Goal: Communication & Community: Share content

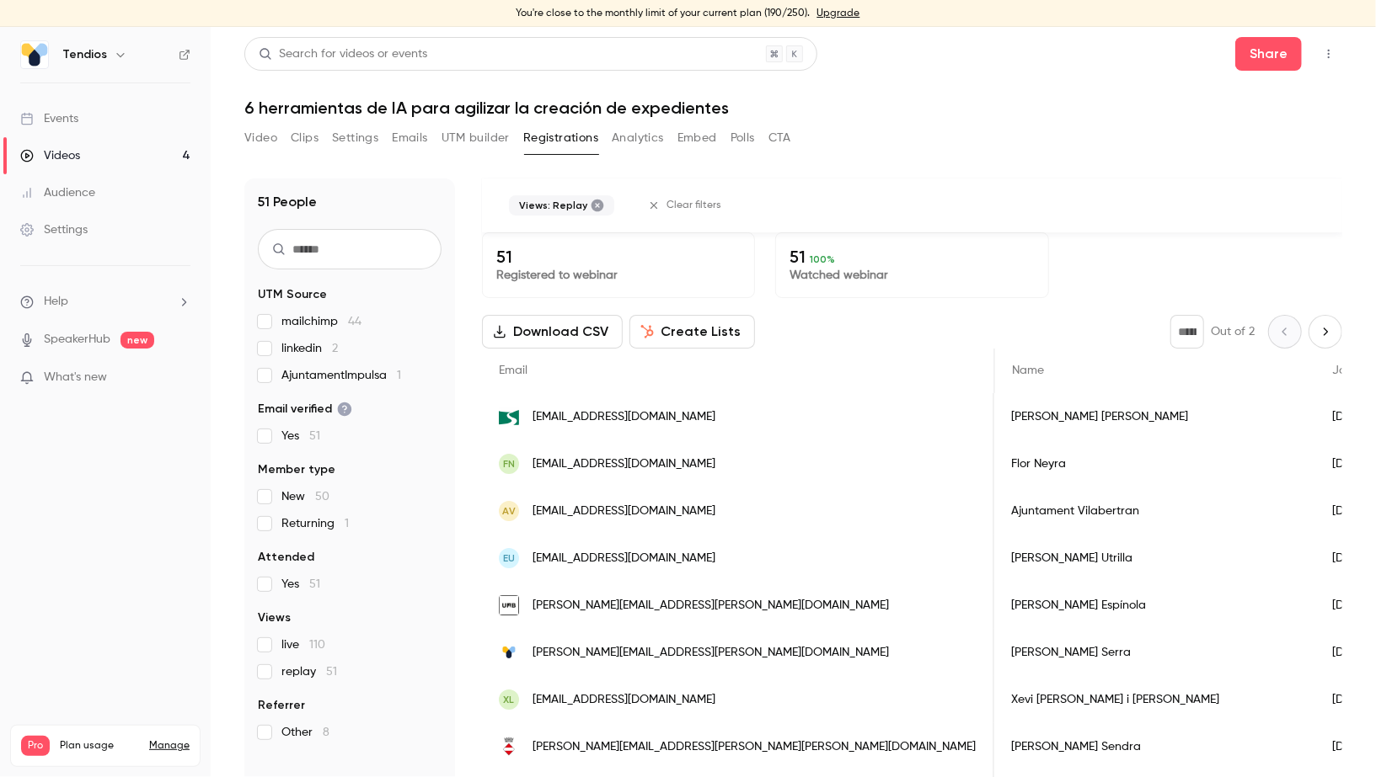
scroll to position [0, 220]
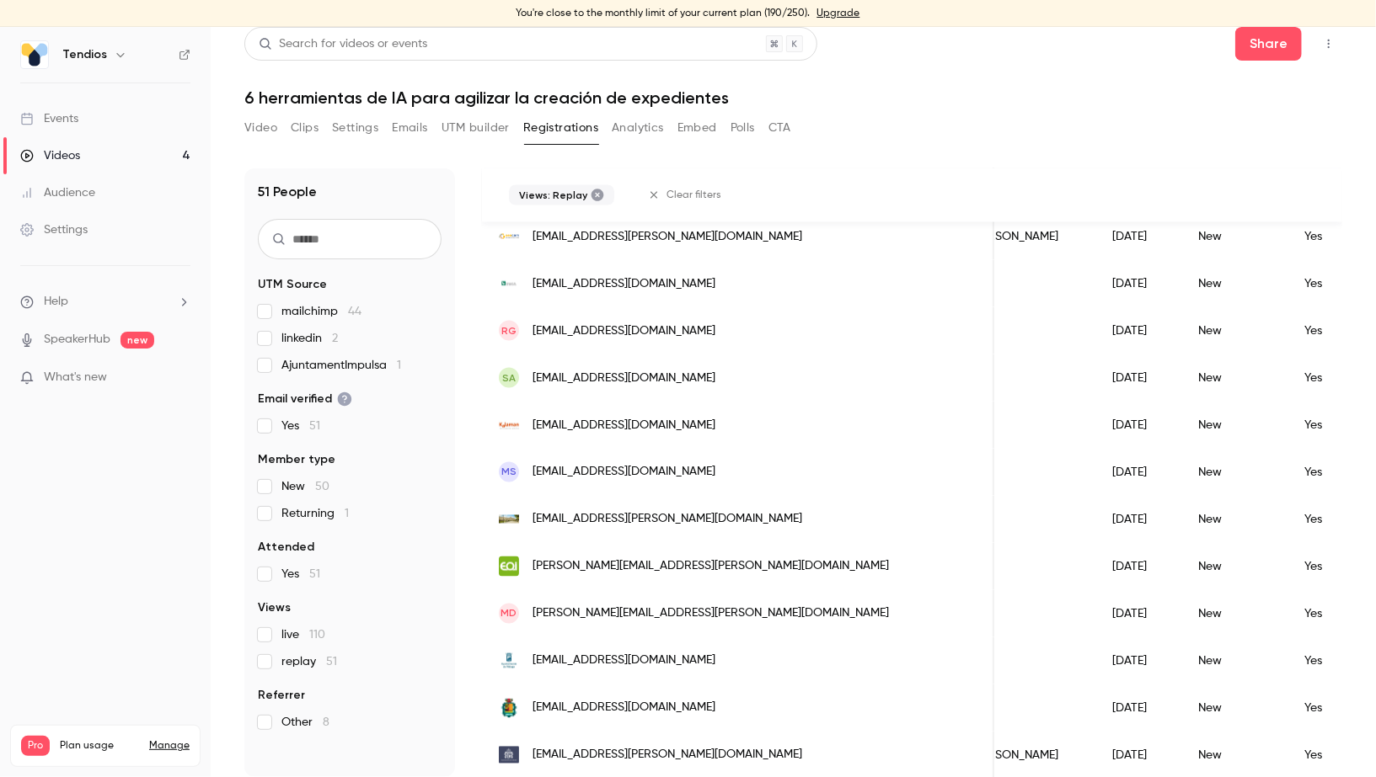
click at [151, 160] on link "Videos 4" at bounding box center [105, 155] width 211 height 37
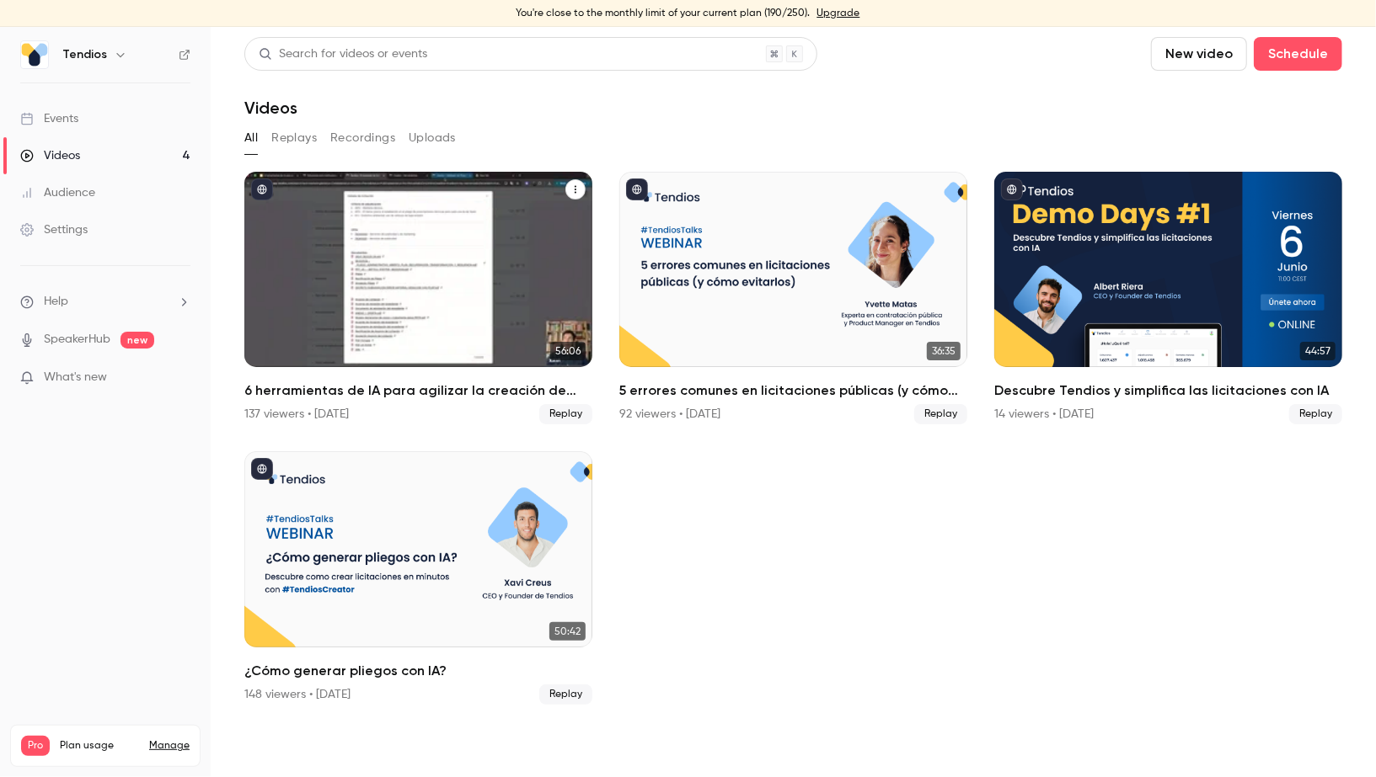
click at [580, 195] on button "6 herramientas de IA para agilizar la creación de expedientes" at bounding box center [575, 189] width 20 height 20
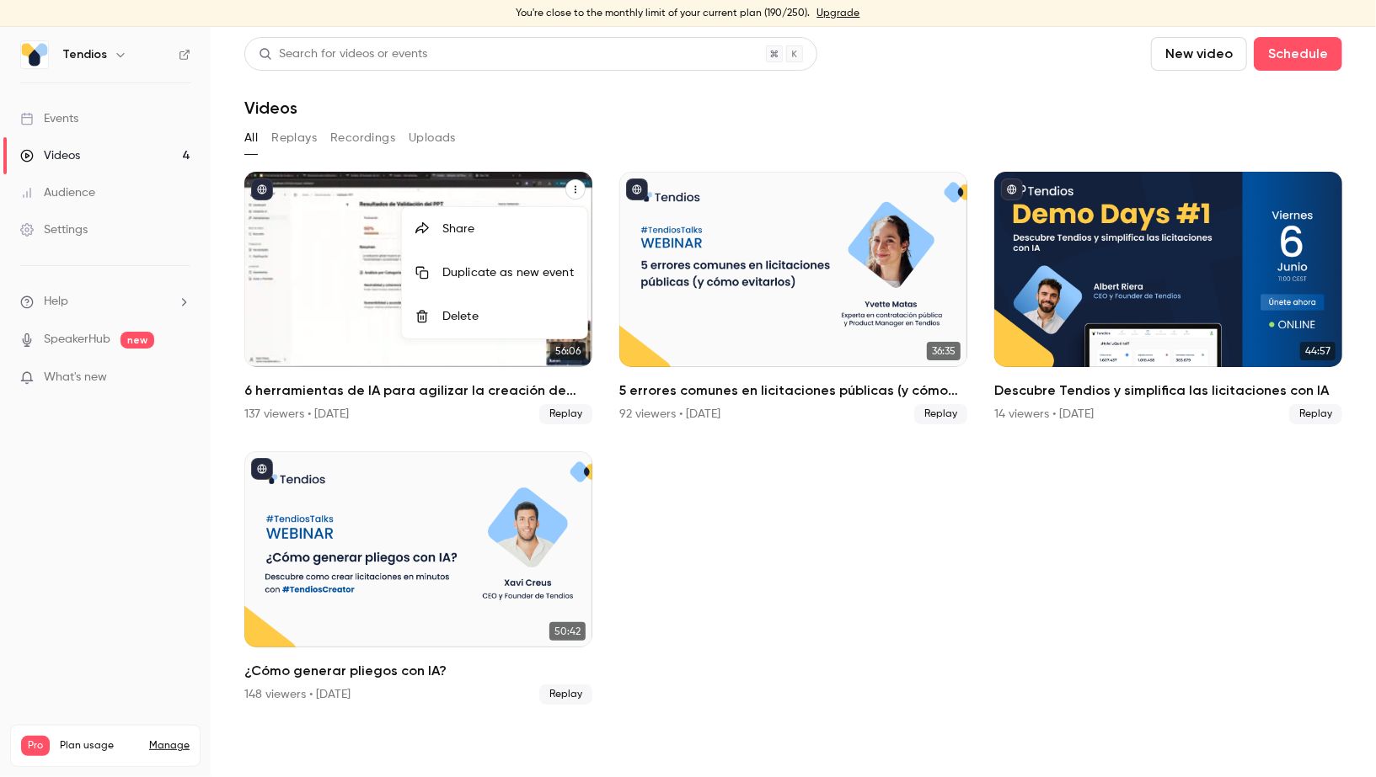
click at [531, 247] on li "Share" at bounding box center [494, 229] width 185 height 44
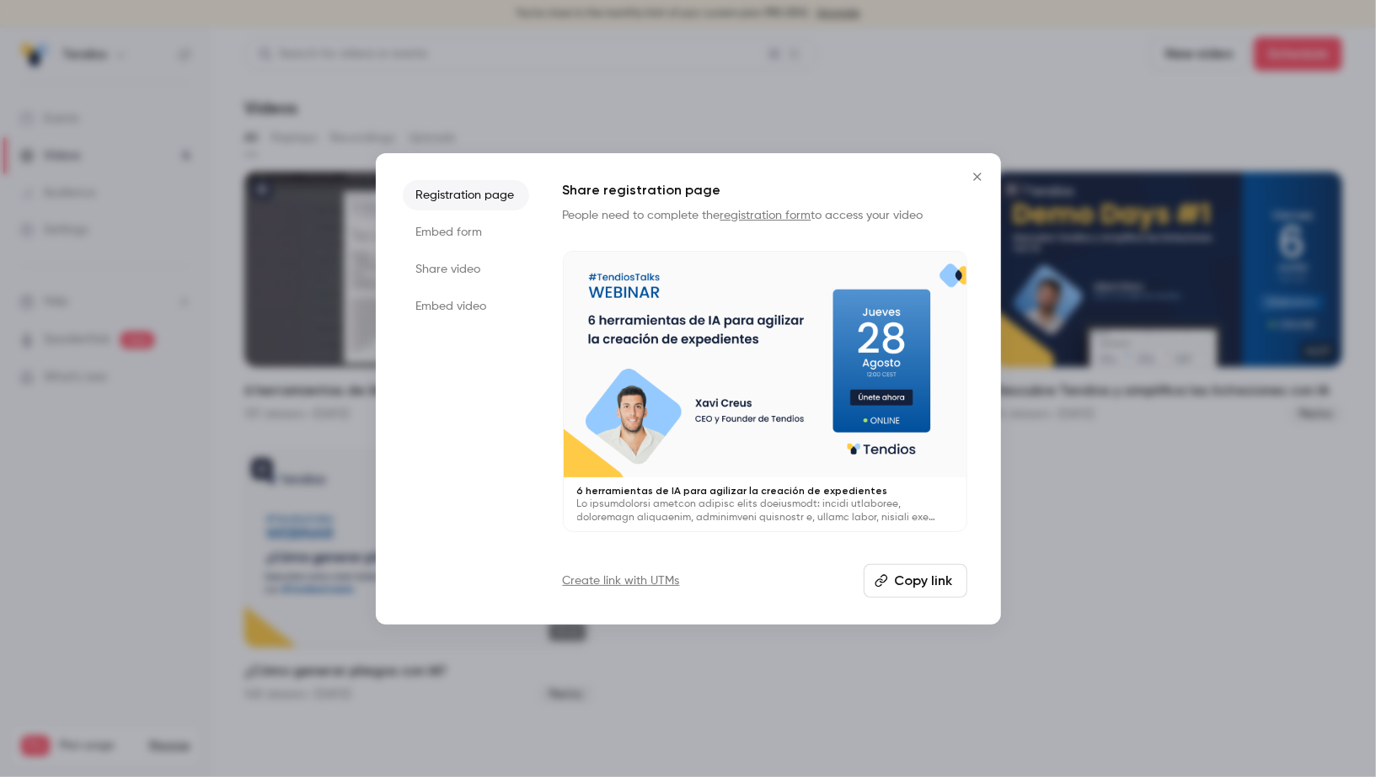
click at [446, 304] on li "Embed video" at bounding box center [466, 306] width 126 height 30
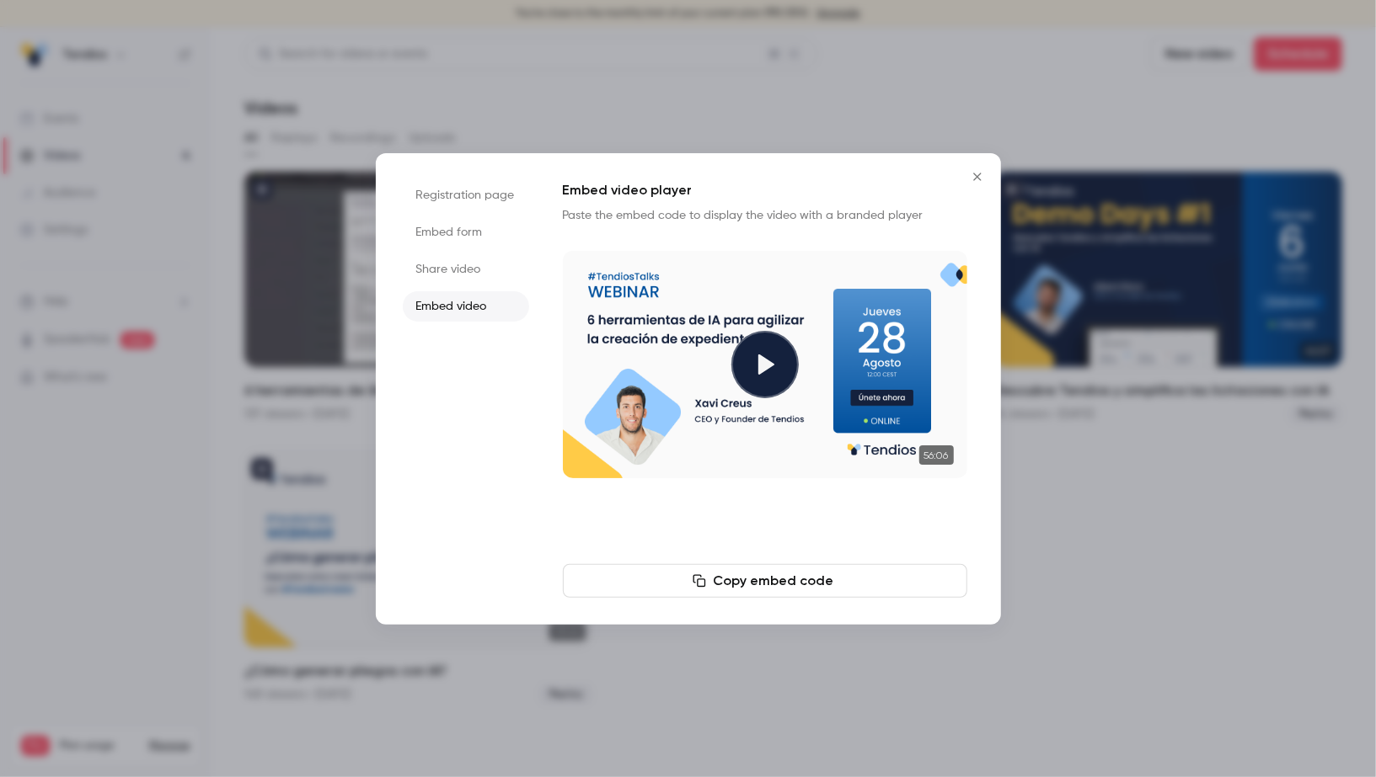
click at [504, 239] on li "Embed form" at bounding box center [466, 232] width 126 height 30
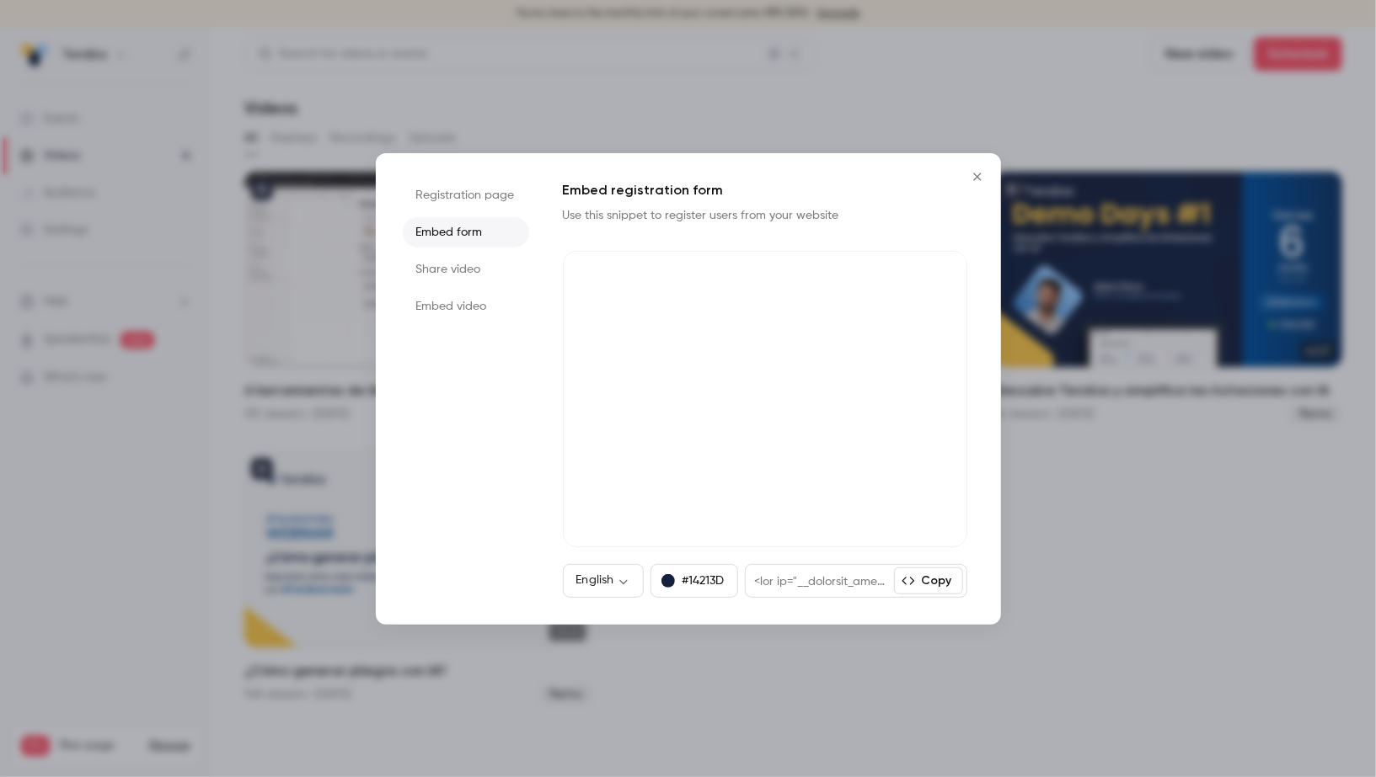
click at [950, 581] on button "Copy" at bounding box center [928, 581] width 69 height 27
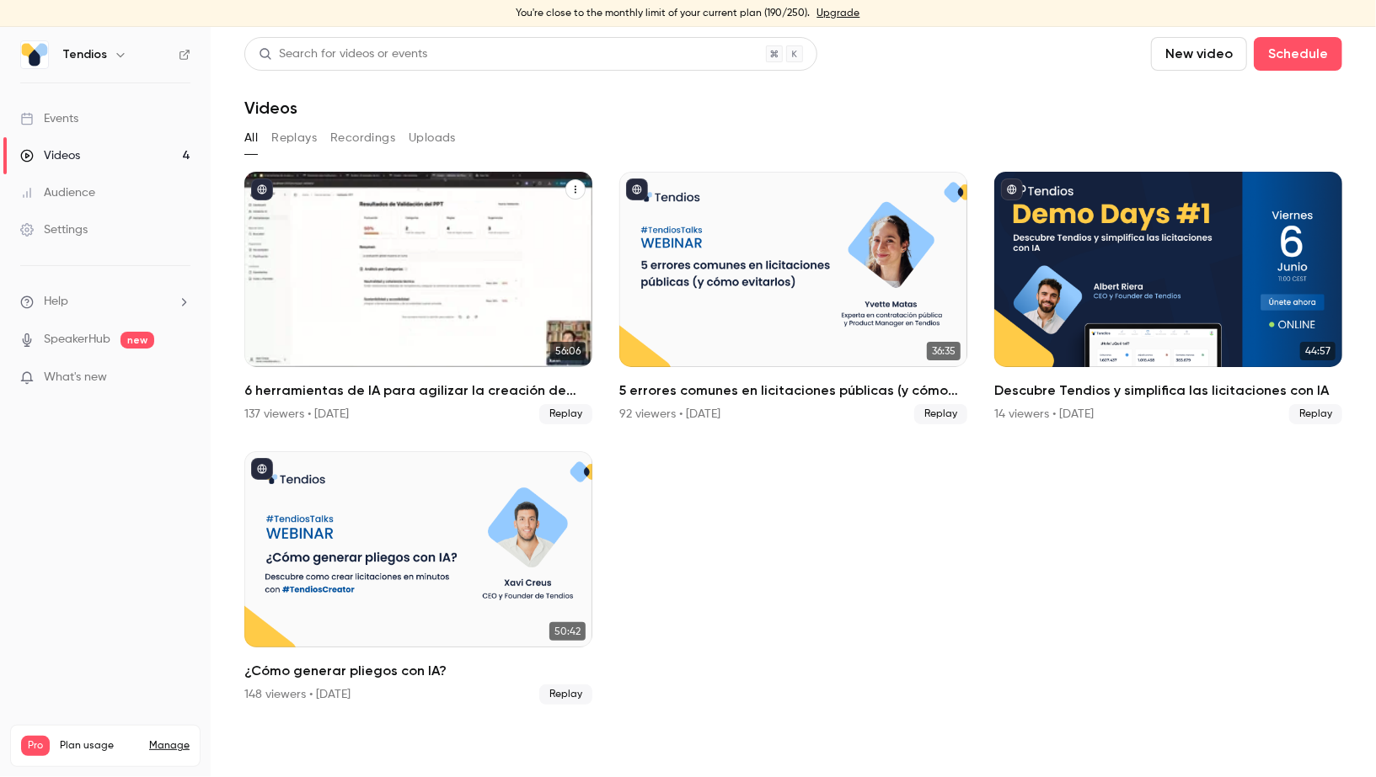
click at [576, 186] on icon "6 herramientas de IA para agilizar la creación de expedientes" at bounding box center [575, 189] width 10 height 10
click at [569, 211] on li "Share" at bounding box center [494, 229] width 185 height 44
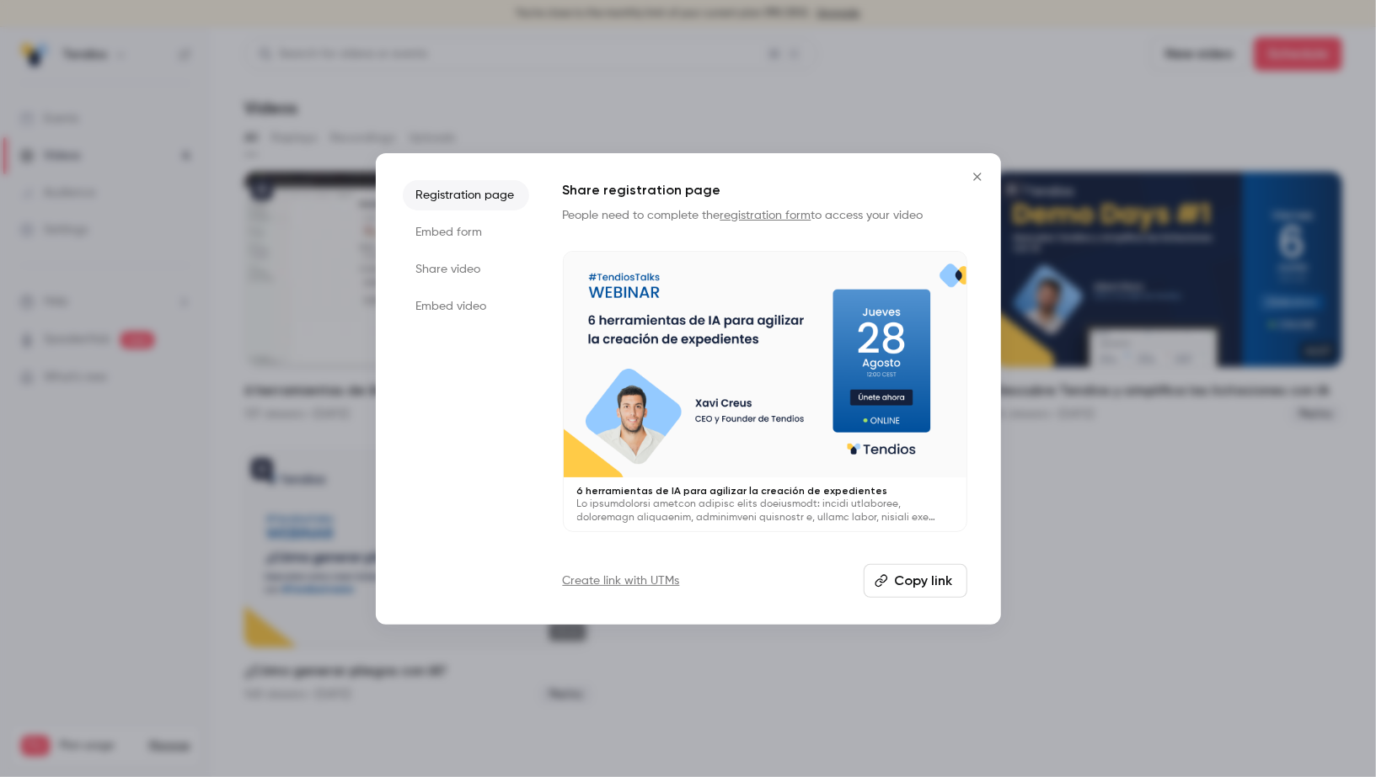
click at [446, 265] on li "Share video" at bounding box center [466, 269] width 126 height 30
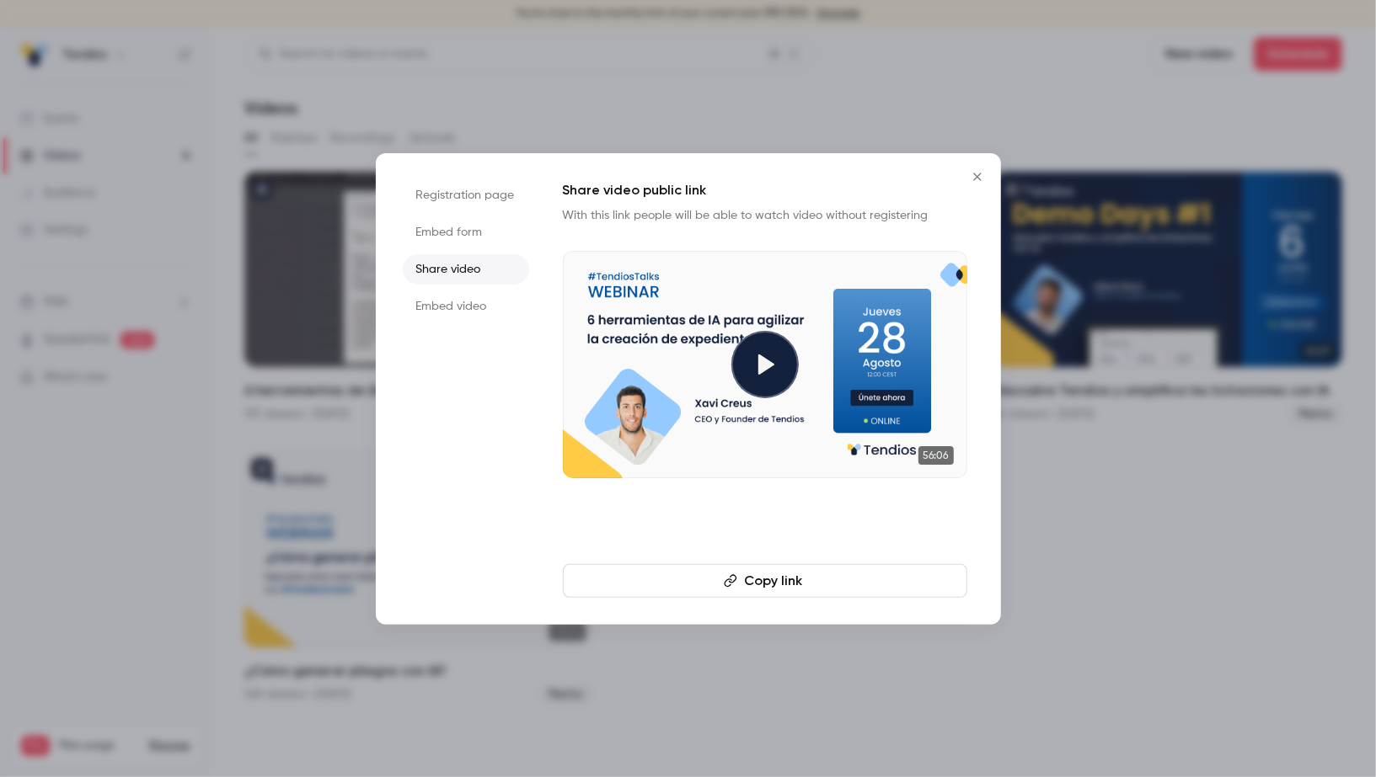
click at [821, 594] on button "Copy link" at bounding box center [765, 581] width 404 height 34
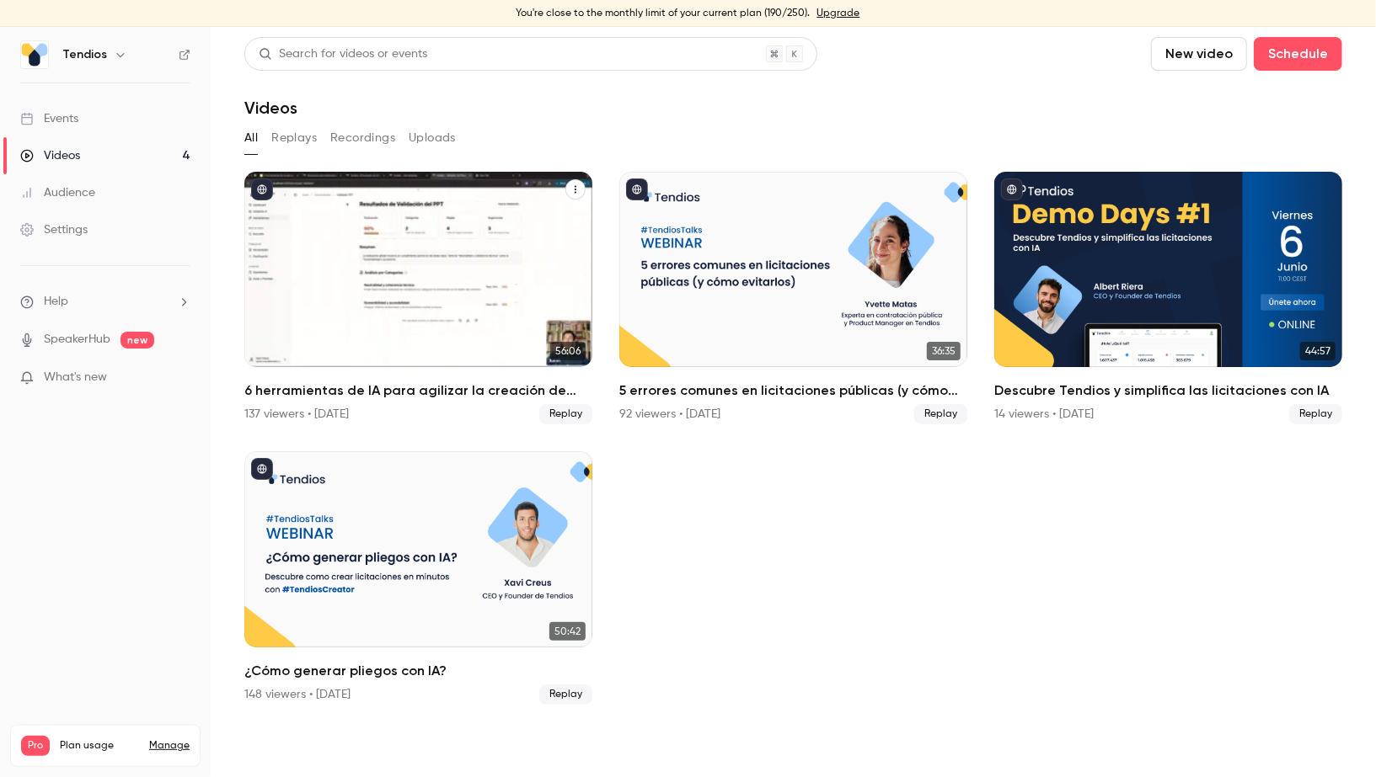
click at [578, 187] on icon "6 herramientas de IA para agilizar la creación de expedientes" at bounding box center [575, 189] width 10 height 10
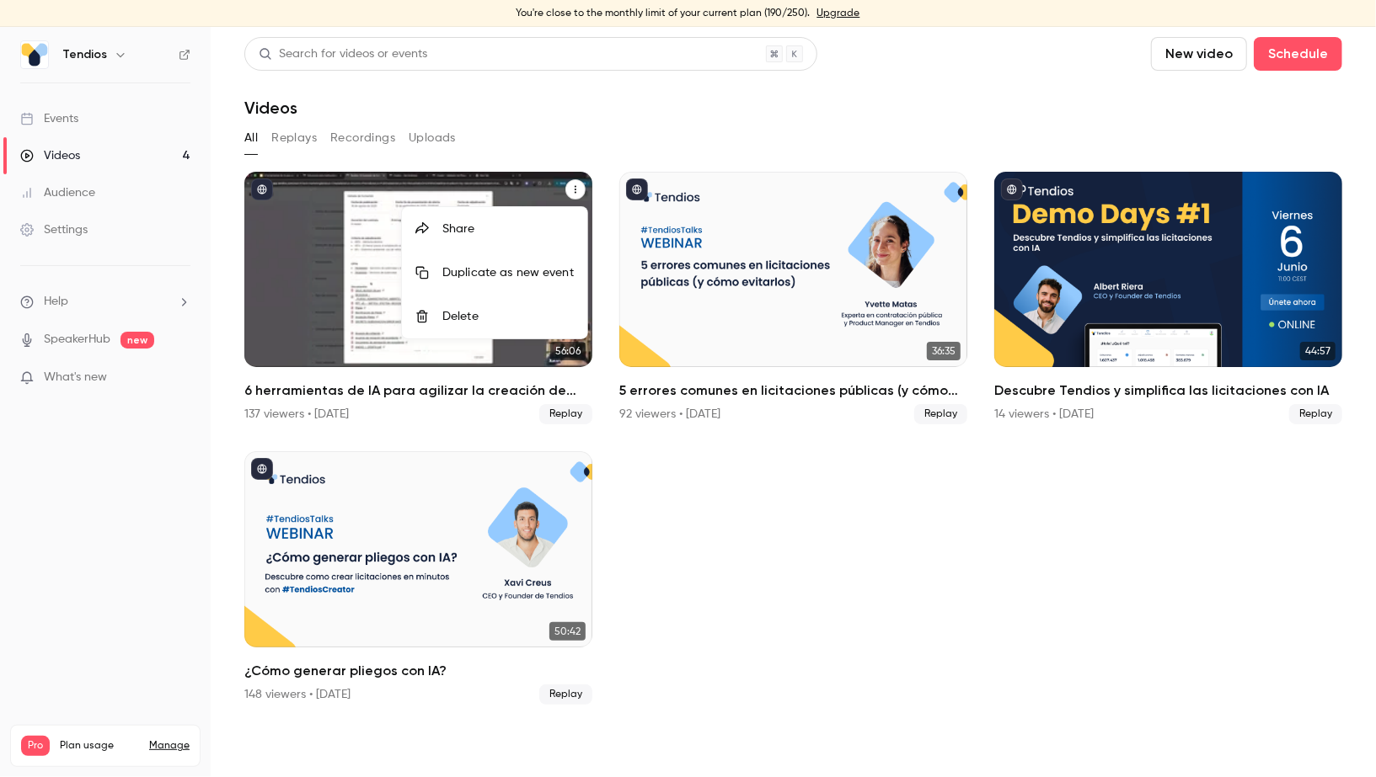
click at [554, 224] on div "Share" at bounding box center [507, 229] width 131 height 17
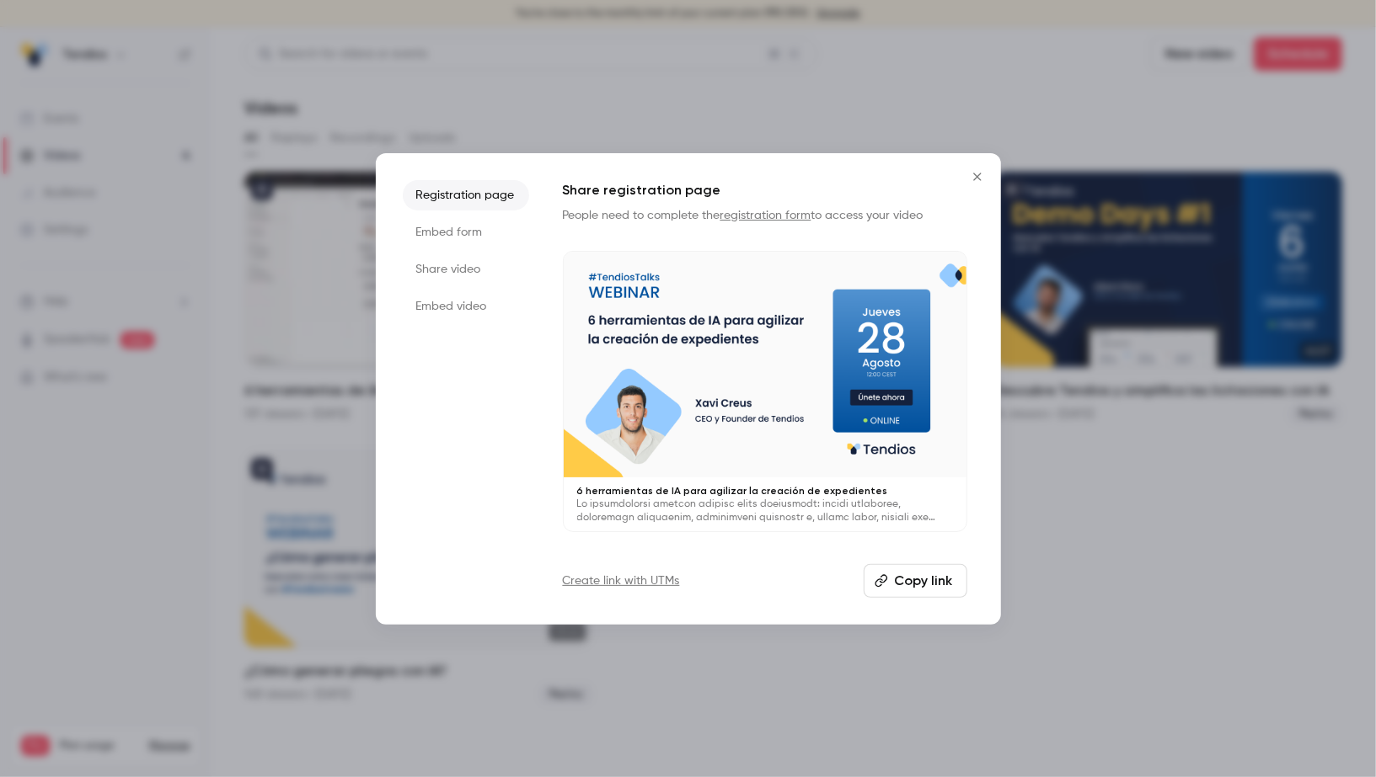
click at [478, 305] on li "Embed video" at bounding box center [466, 306] width 126 height 30
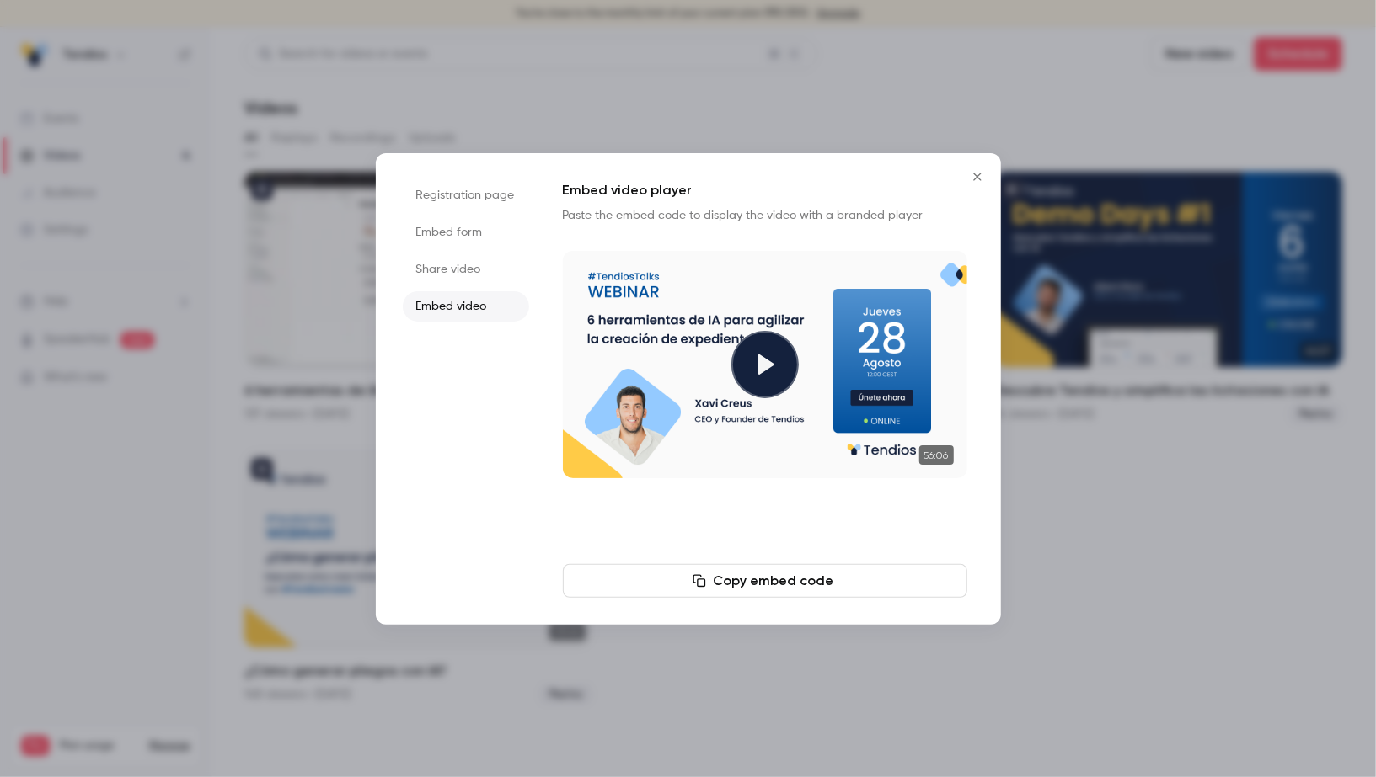
click at [869, 575] on button "Copy embed code" at bounding box center [765, 581] width 404 height 34
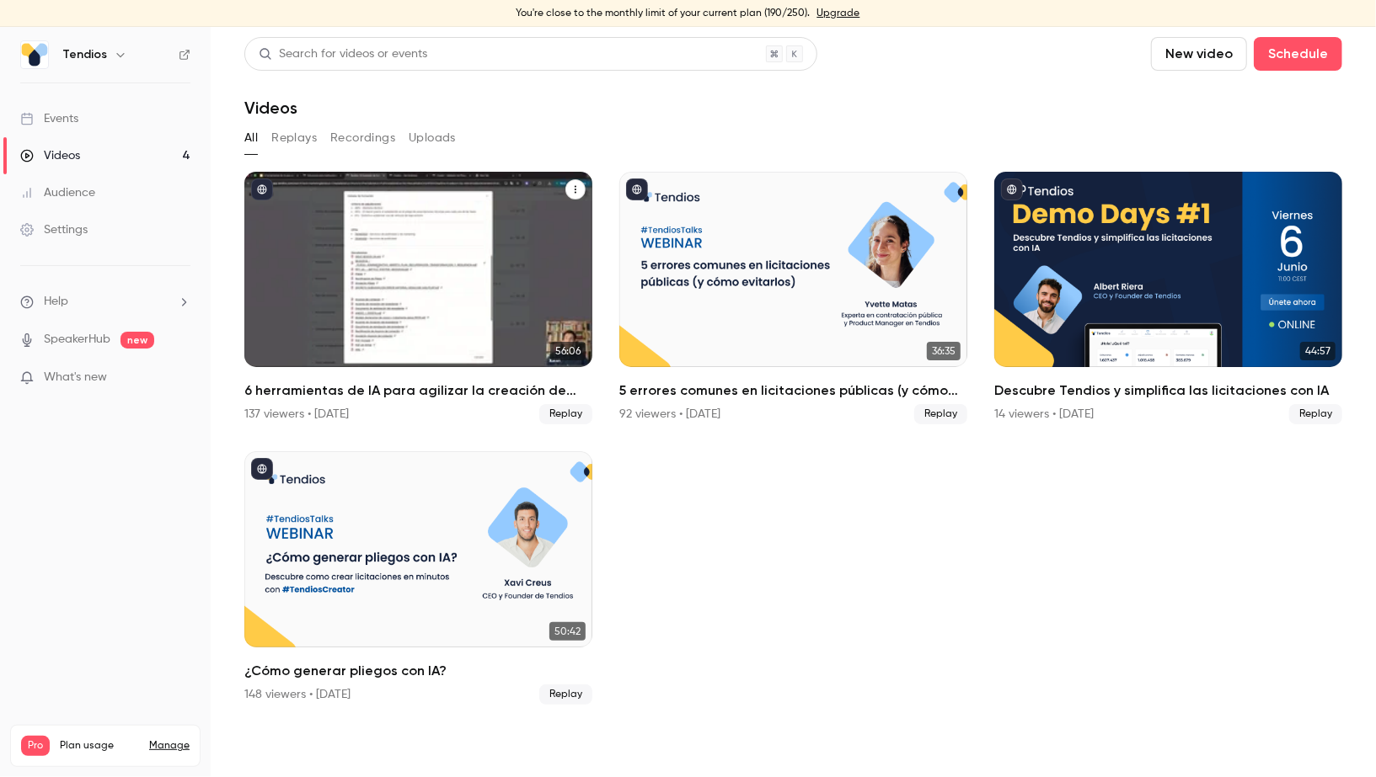
click at [576, 192] on icon "6 herramientas de IA para agilizar la creación de expedientes" at bounding box center [575, 190] width 2 height 8
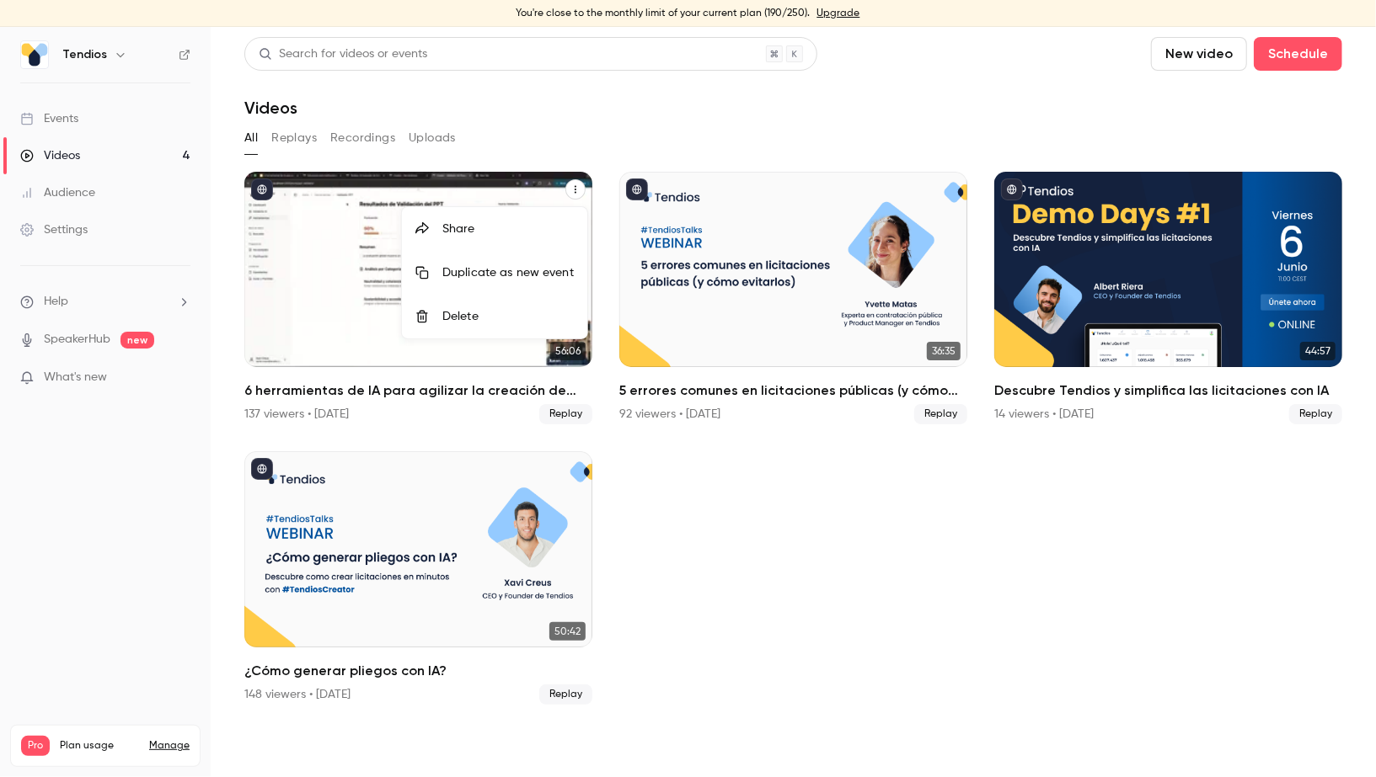
click at [545, 225] on div "Share" at bounding box center [507, 229] width 131 height 17
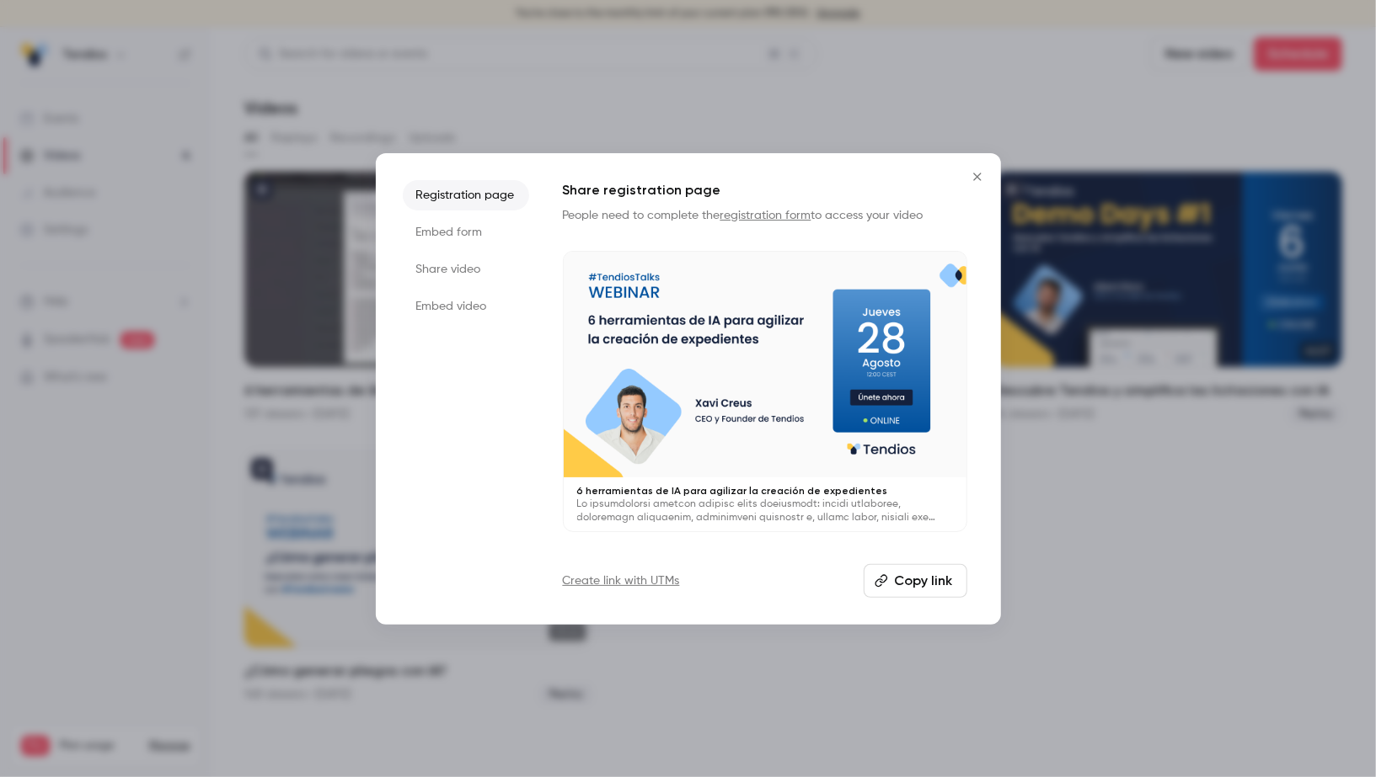
click at [478, 272] on li "Share video" at bounding box center [466, 269] width 126 height 30
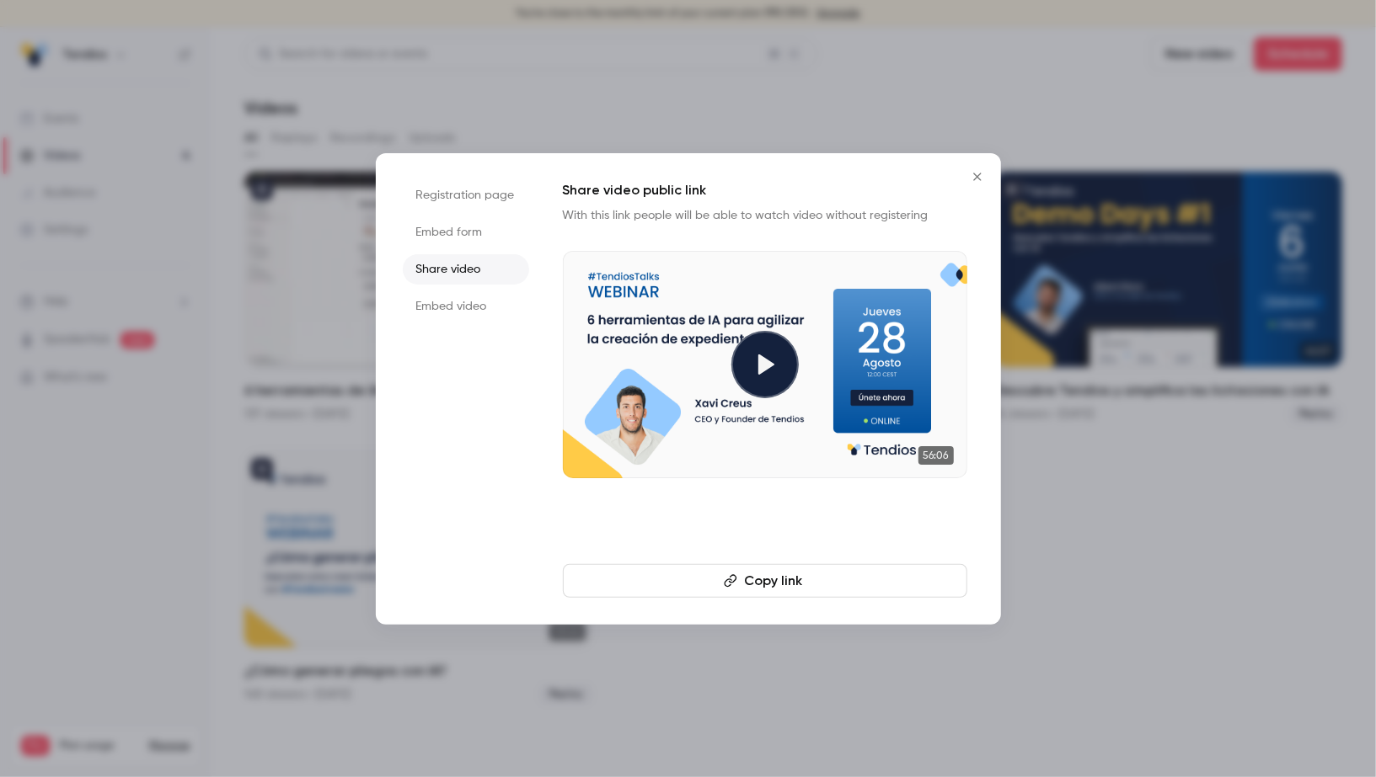
click at [484, 298] on li "Embed video" at bounding box center [466, 306] width 126 height 30
click at [724, 583] on button "Copy embed code" at bounding box center [765, 581] width 404 height 34
